Goal: Navigation & Orientation: Find specific page/section

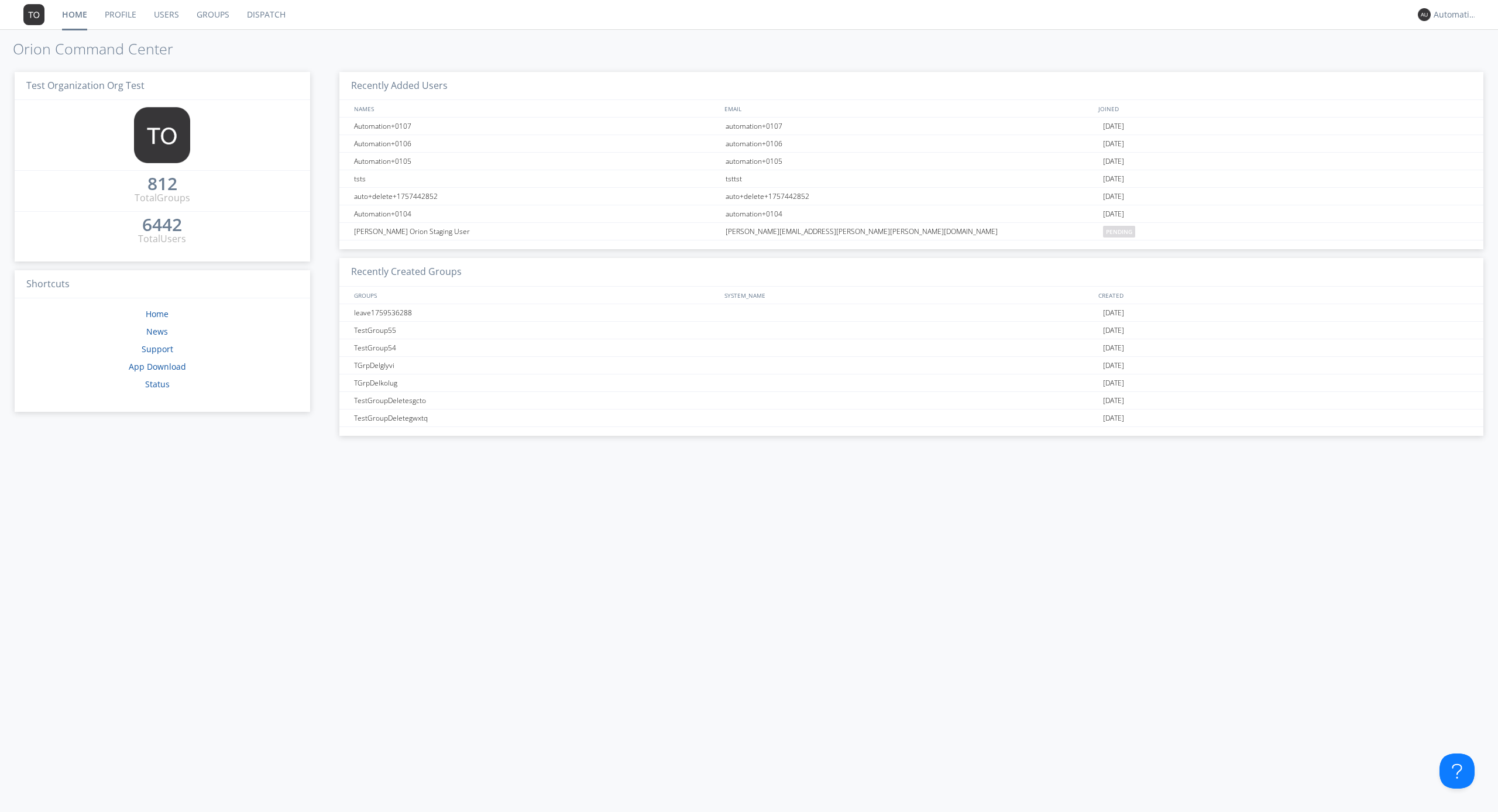
click at [265, 15] on link "Dispatch" at bounding box center [266, 15] width 56 height 30
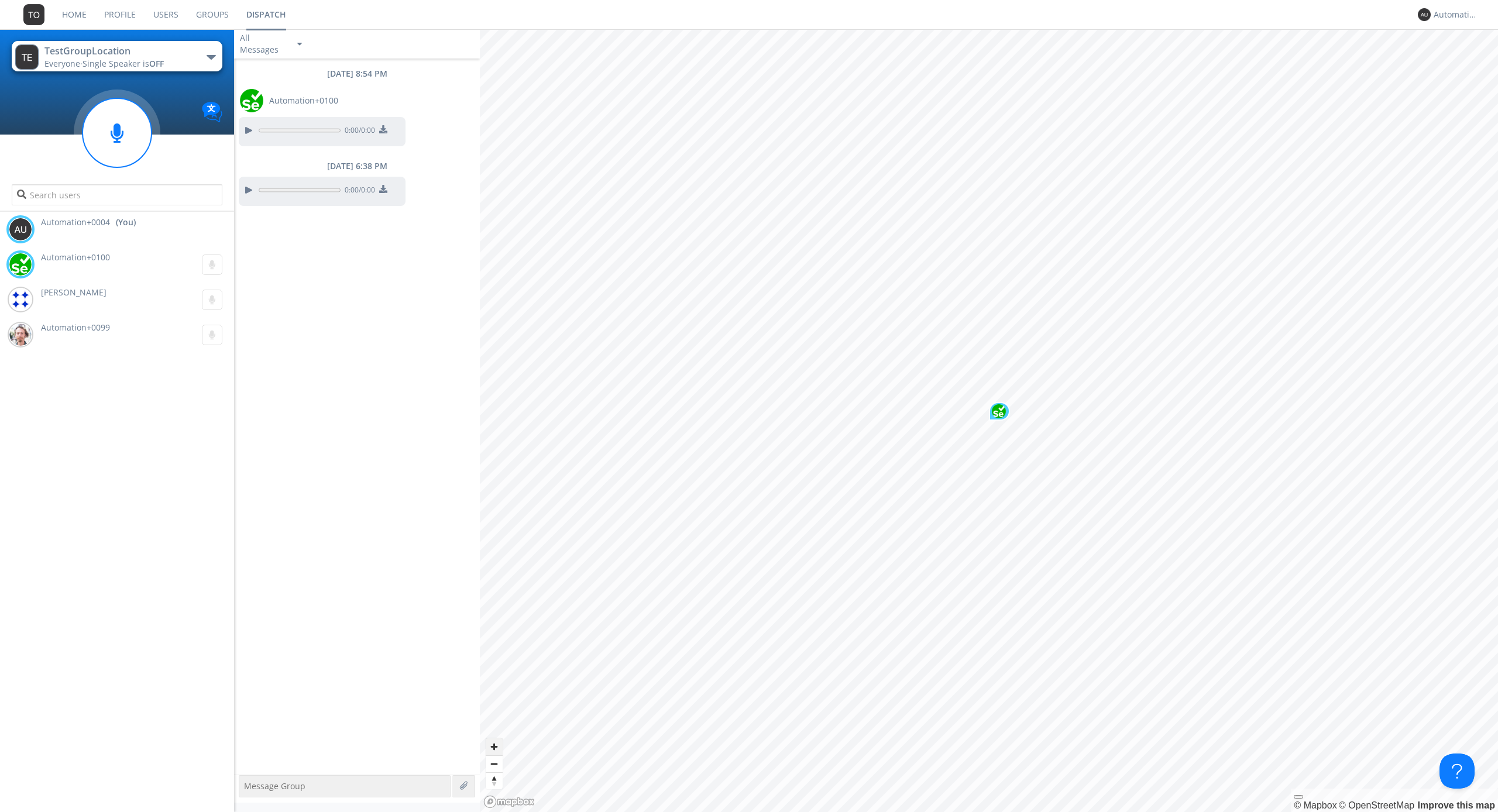
click at [494, 747] on span "Zoom in" at bounding box center [494, 747] width 17 height 17
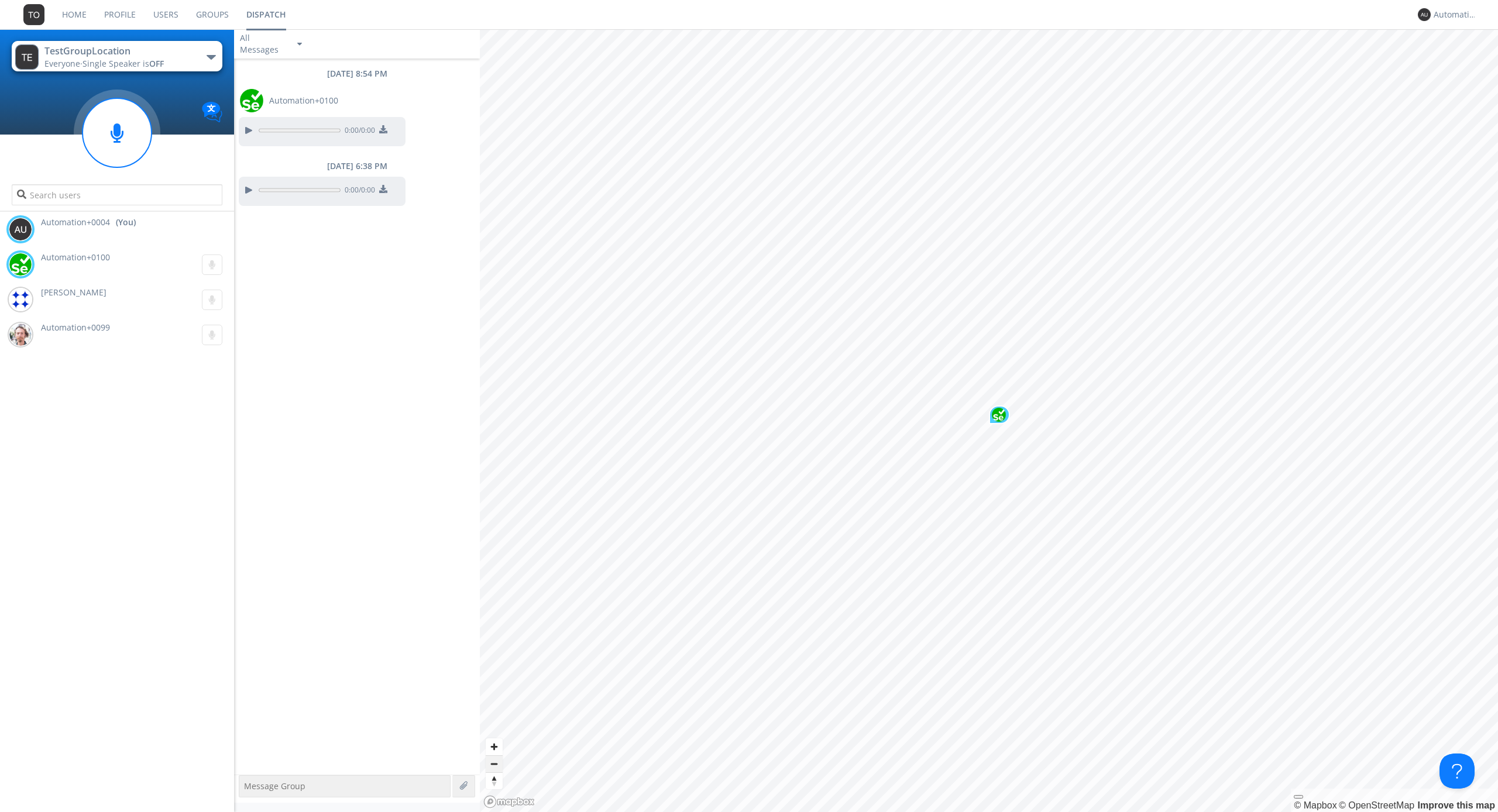
click at [494, 764] on span "Zoom out" at bounding box center [494, 764] width 17 height 16
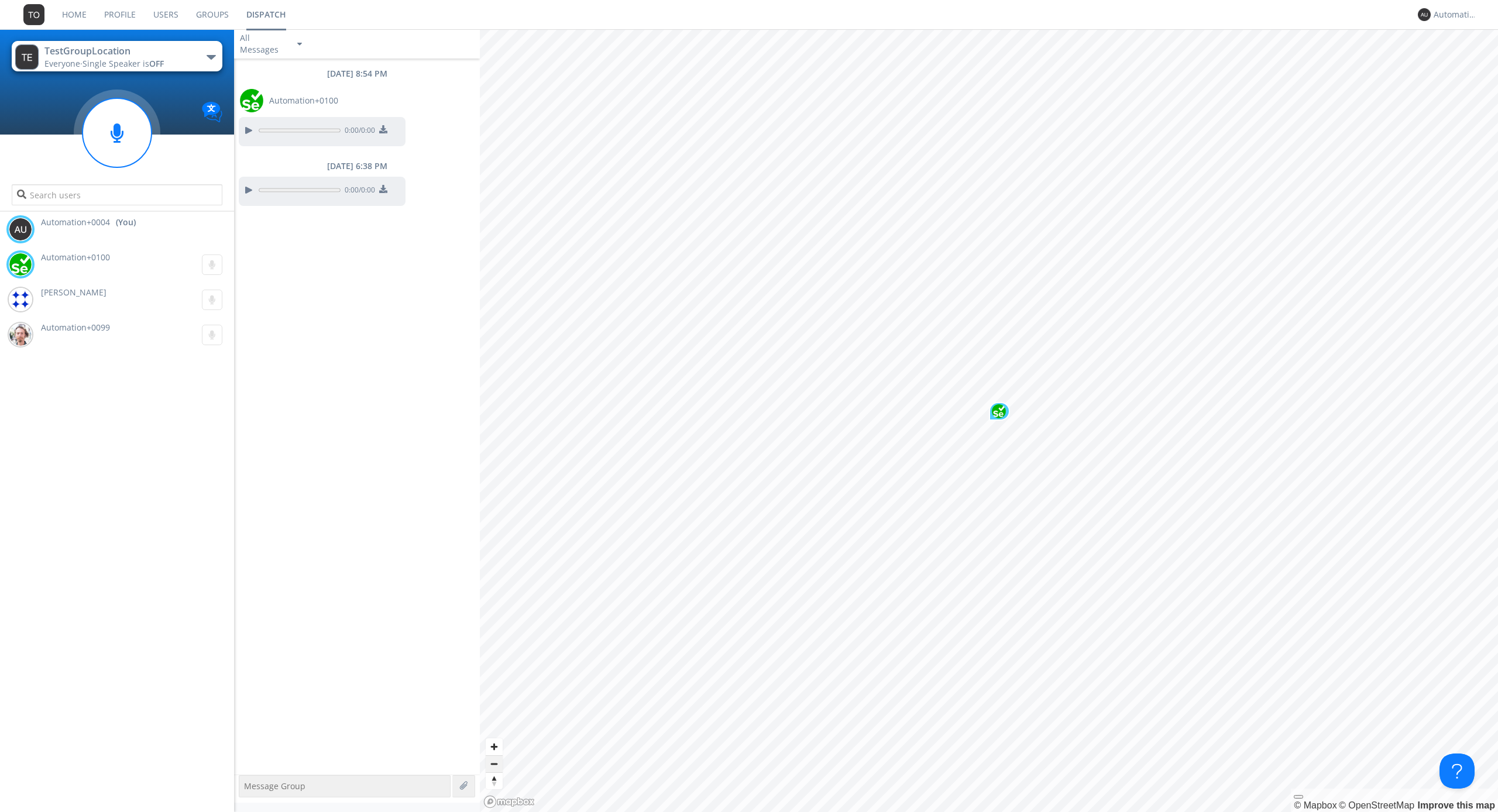
click at [494, 764] on span "Zoom out" at bounding box center [494, 764] width 17 height 16
